Goal: Task Accomplishment & Management: Use online tool/utility

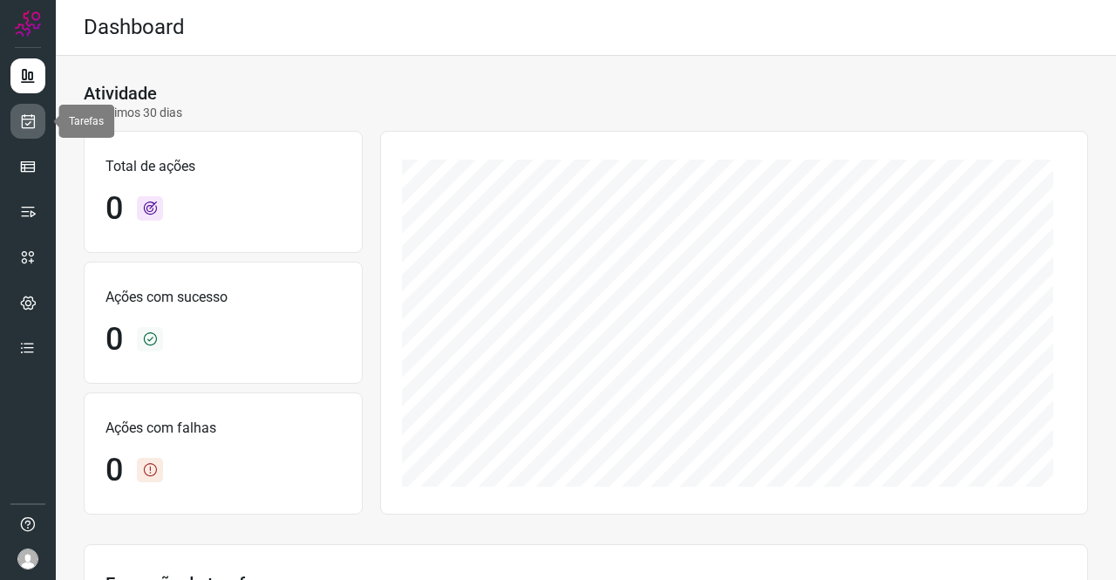
click at [28, 123] on icon at bounding box center [28, 121] width 18 height 17
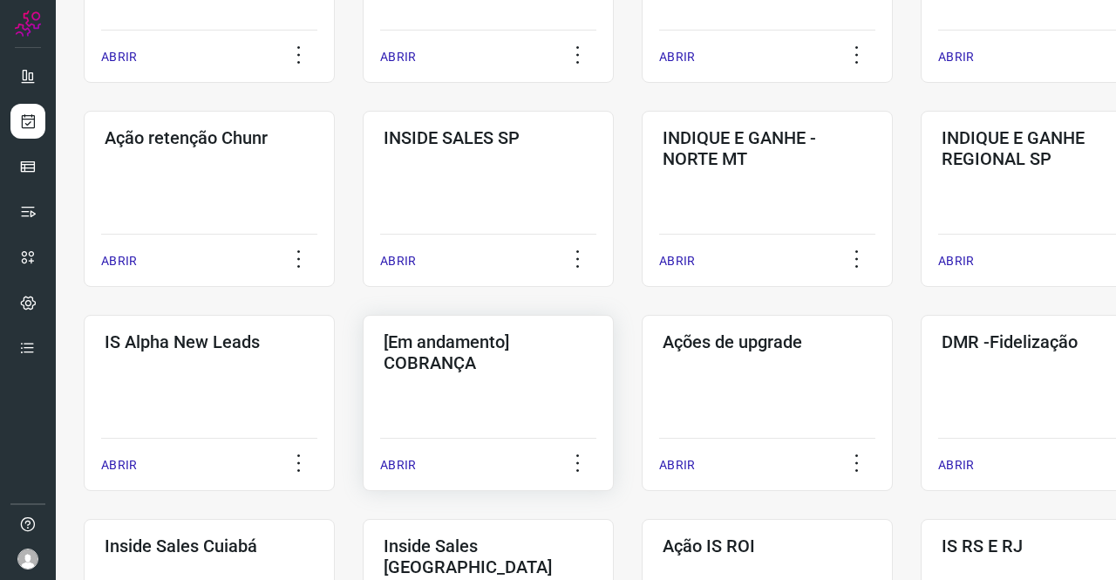
click at [515, 346] on h3 "[Em andamento] COBRANÇA" at bounding box center [488, 352] width 209 height 42
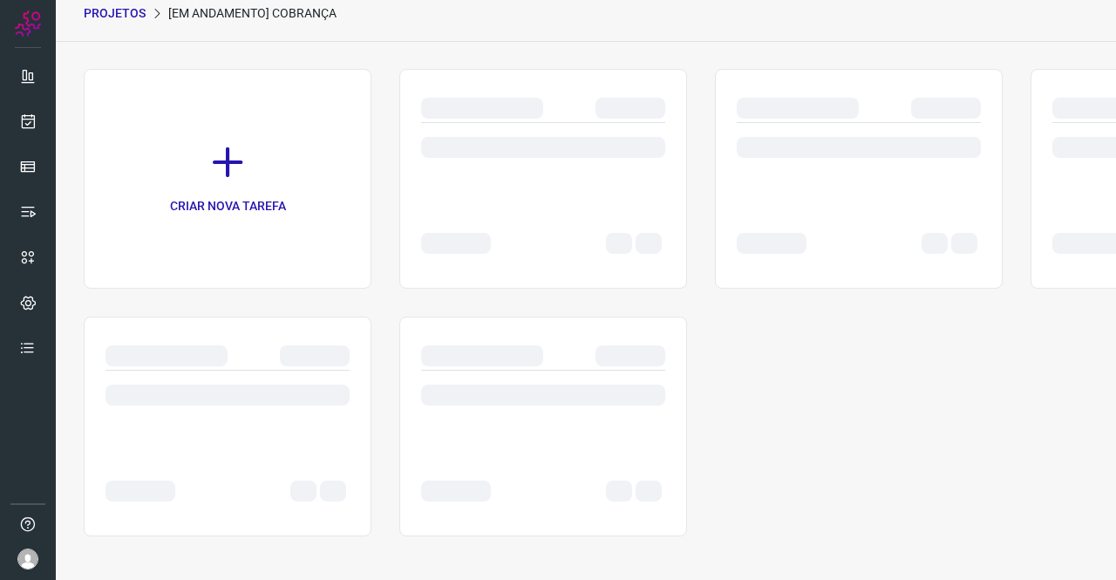
scroll to position [70, 0]
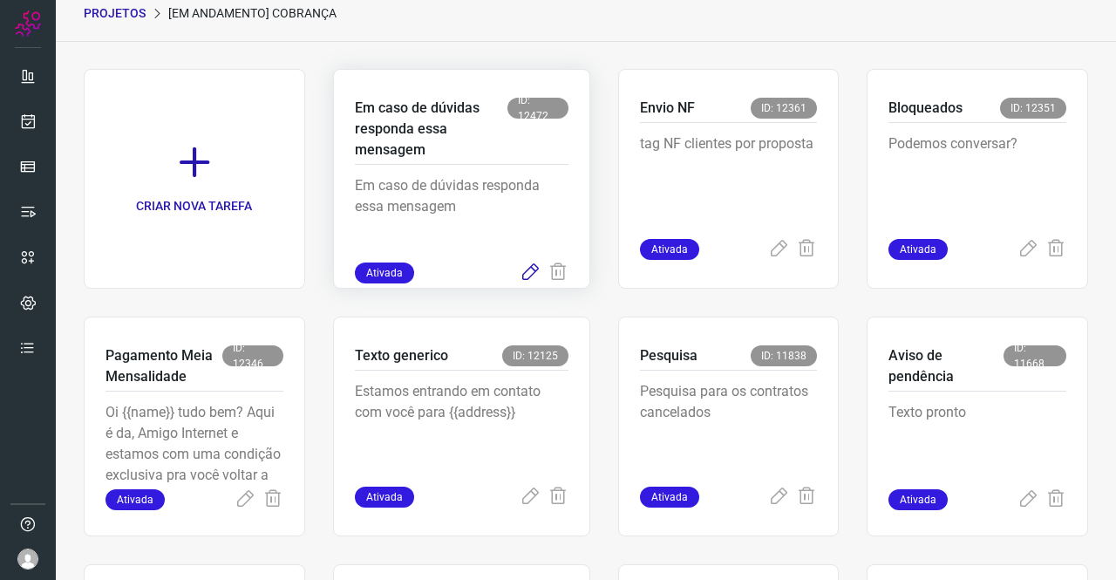
click at [527, 270] on icon at bounding box center [530, 273] width 21 height 21
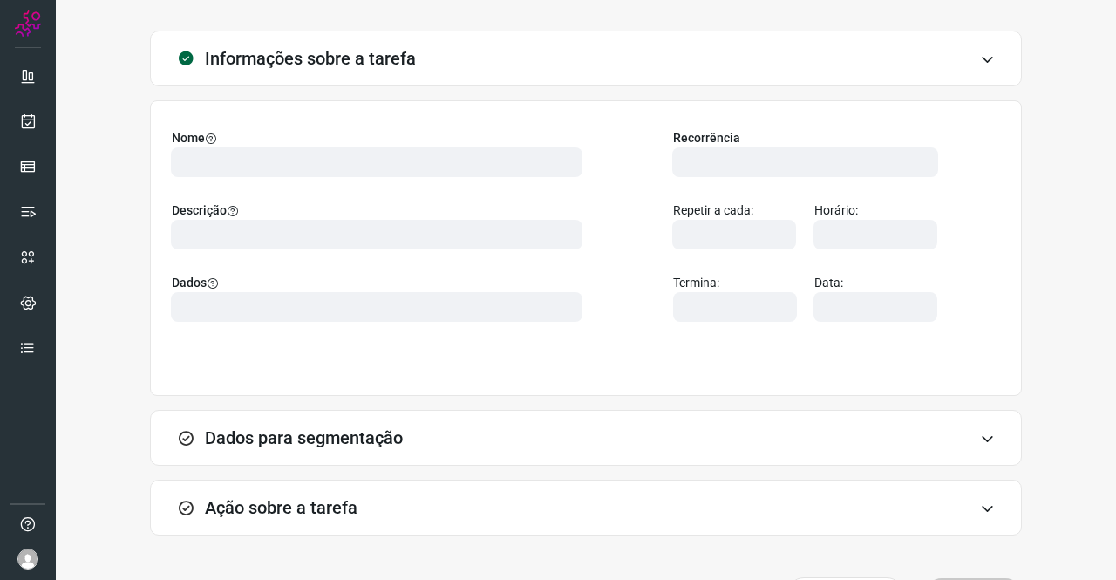
type input "569901"
type input "439047"
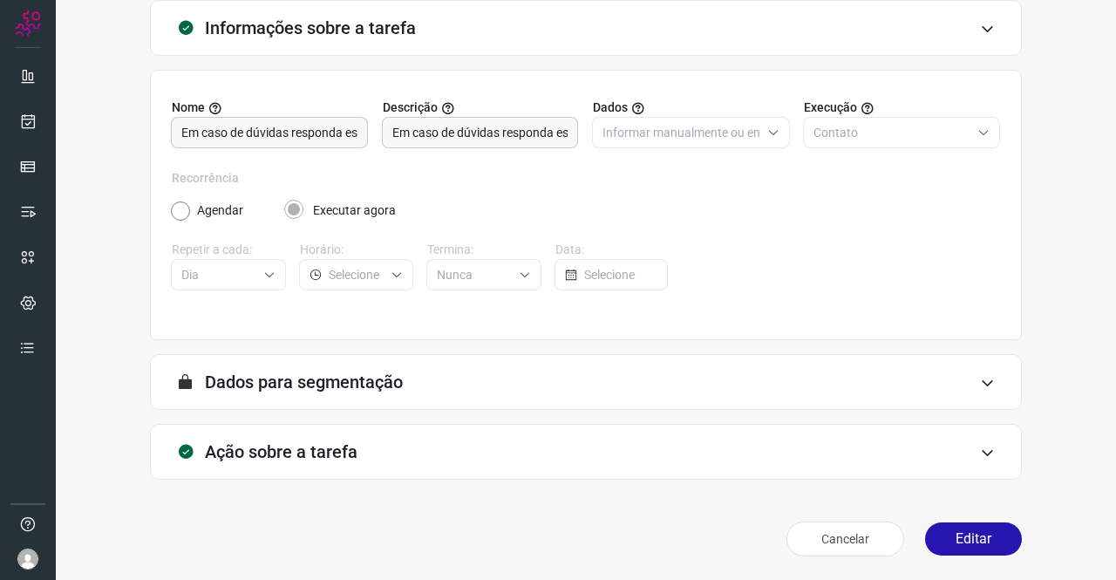
click at [266, 451] on h3 "Ação sobre a tarefa" at bounding box center [281, 451] width 153 height 21
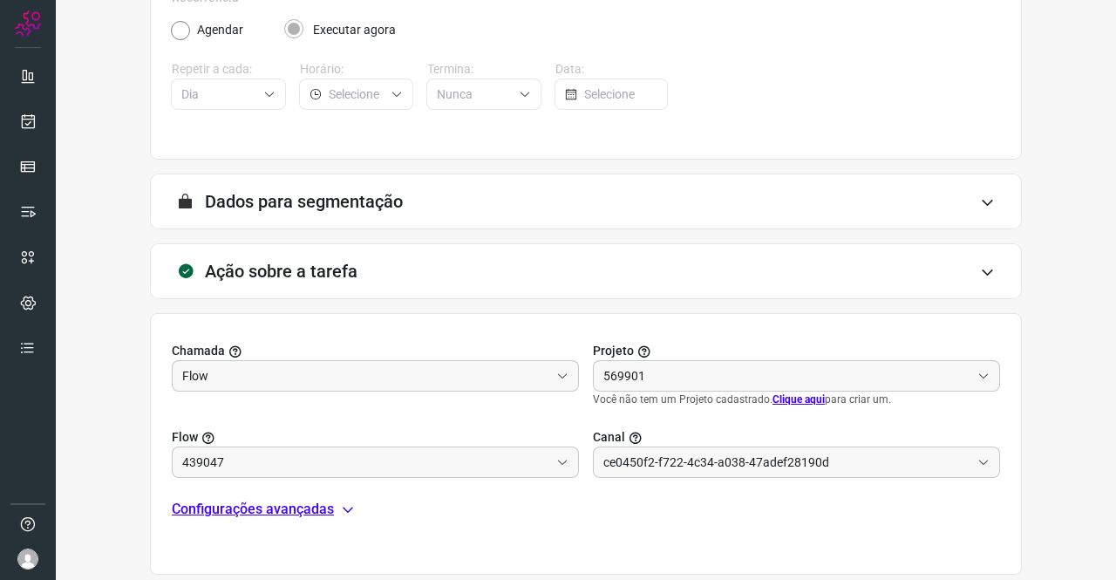
scroll to position [376, 0]
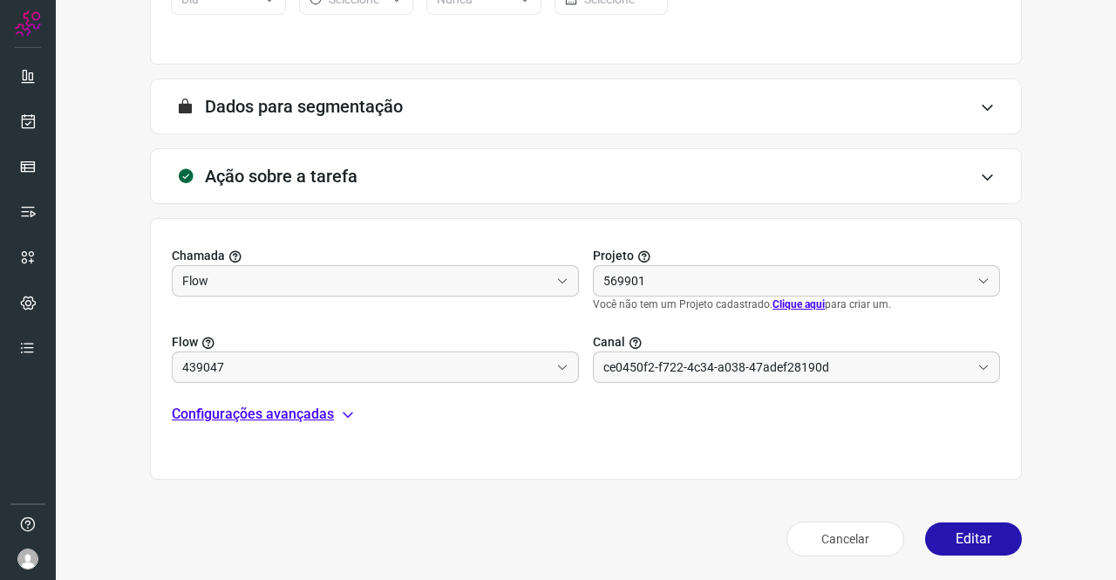
type input "Amigo 0800"
click at [274, 416] on p "Configurações avançadas" at bounding box center [253, 414] width 162 height 21
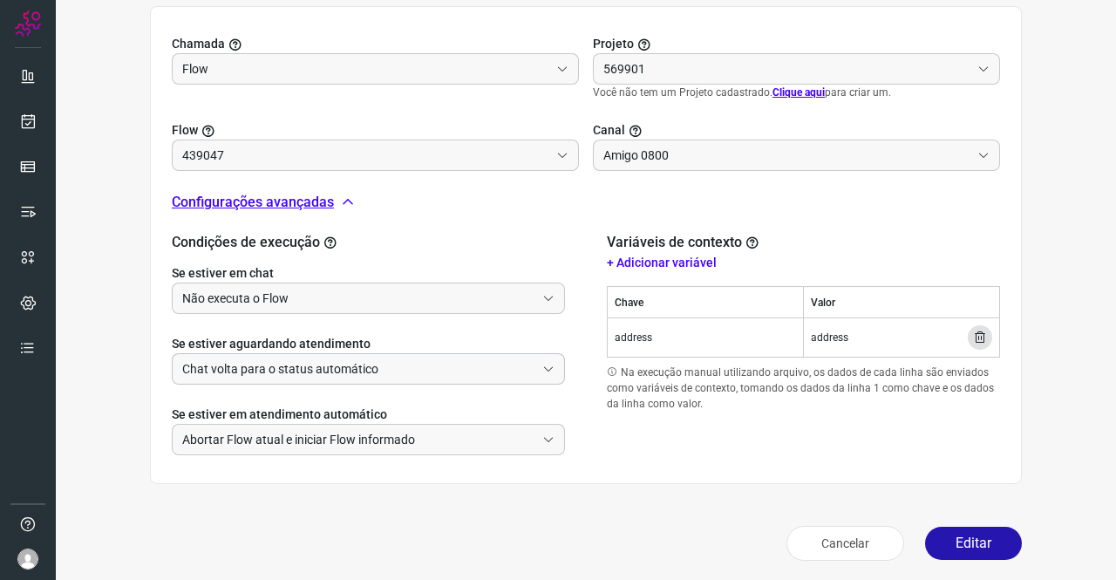
scroll to position [591, 0]
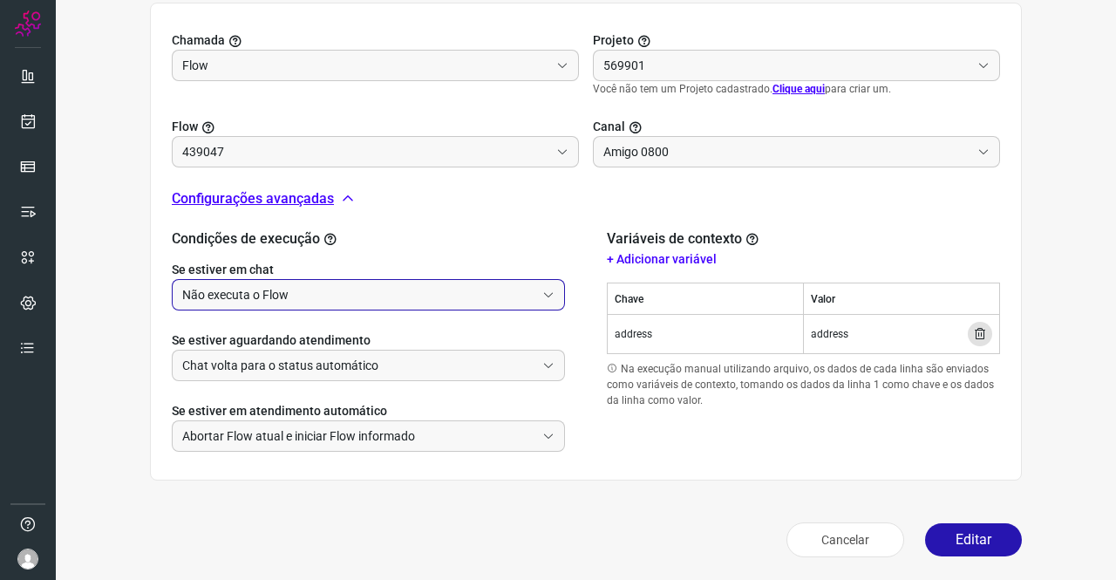
click at [322, 292] on input "Não executa o Flow" at bounding box center [358, 295] width 353 height 30
click at [285, 341] on li "Executa o Flow e remove o agente da conversa" at bounding box center [366, 342] width 387 height 30
type input "Executa o Flow e remove o agente da conversa"
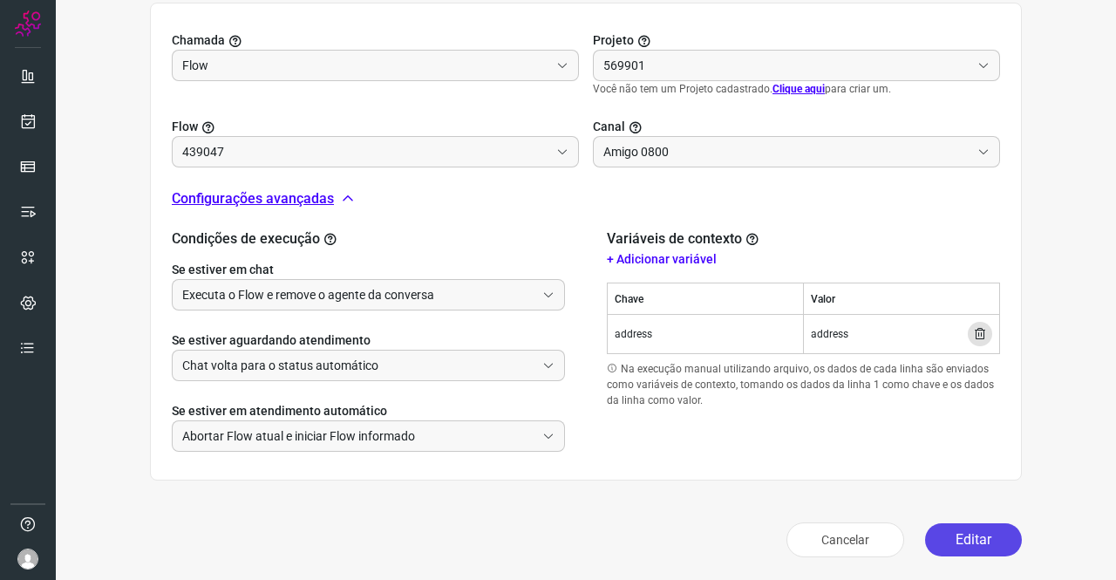
click at [971, 532] on button "Editar" at bounding box center [973, 539] width 97 height 33
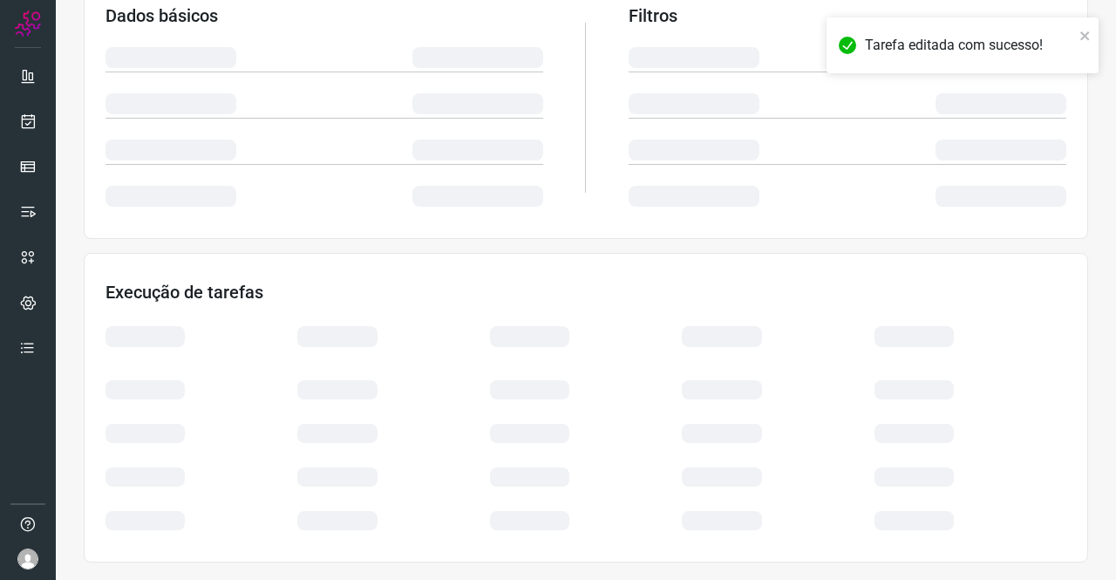
scroll to position [317, 0]
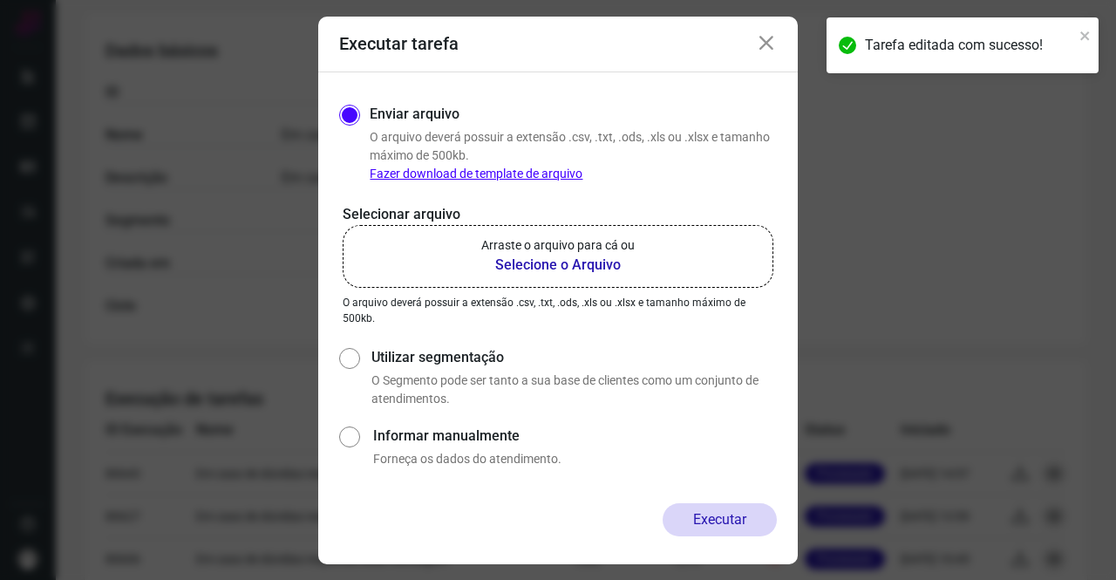
click at [531, 273] on b "Selecione o Arquivo" at bounding box center [557, 265] width 153 height 21
click at [0, 0] on input "Arraste o arquivo para cá ou Selecione o Arquivo" at bounding box center [0, 0] width 0 height 0
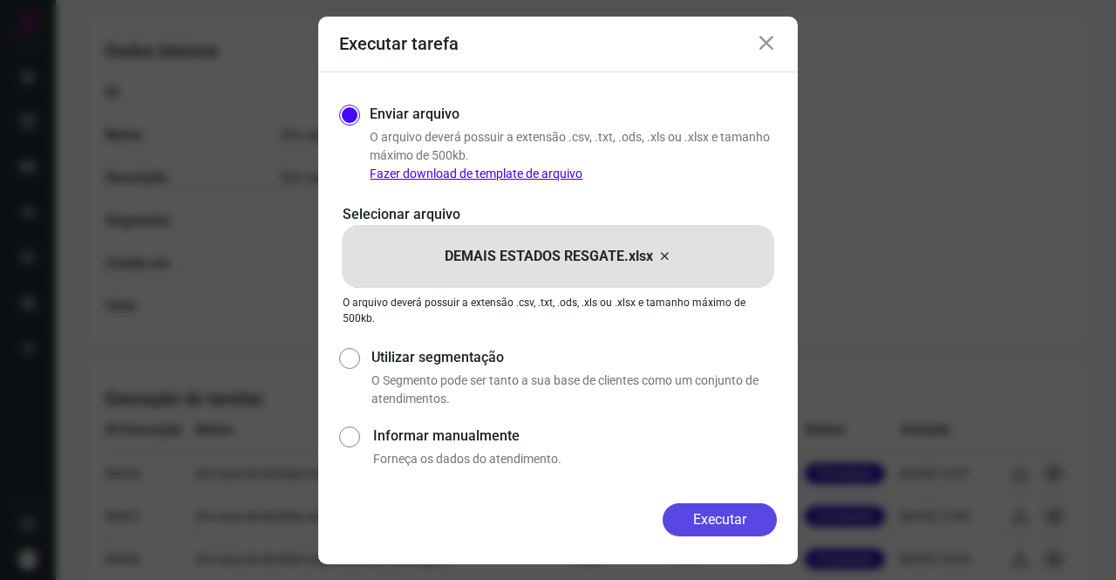
click at [759, 503] on button "Executar" at bounding box center [720, 519] width 114 height 33
